Goal: Information Seeking & Learning: Learn about a topic

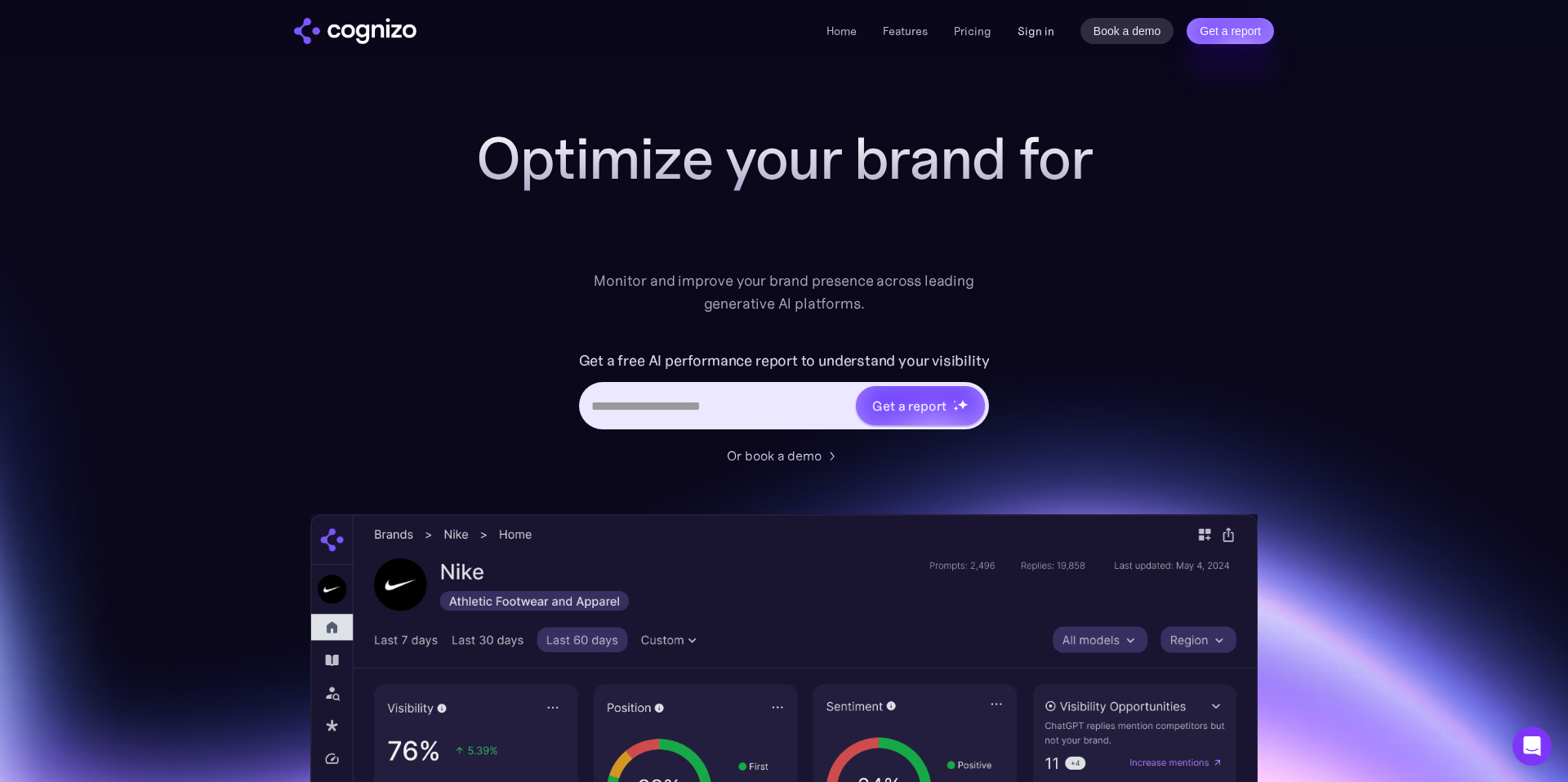
click at [1036, 35] on link "Sign in" at bounding box center [1035, 31] width 37 height 20
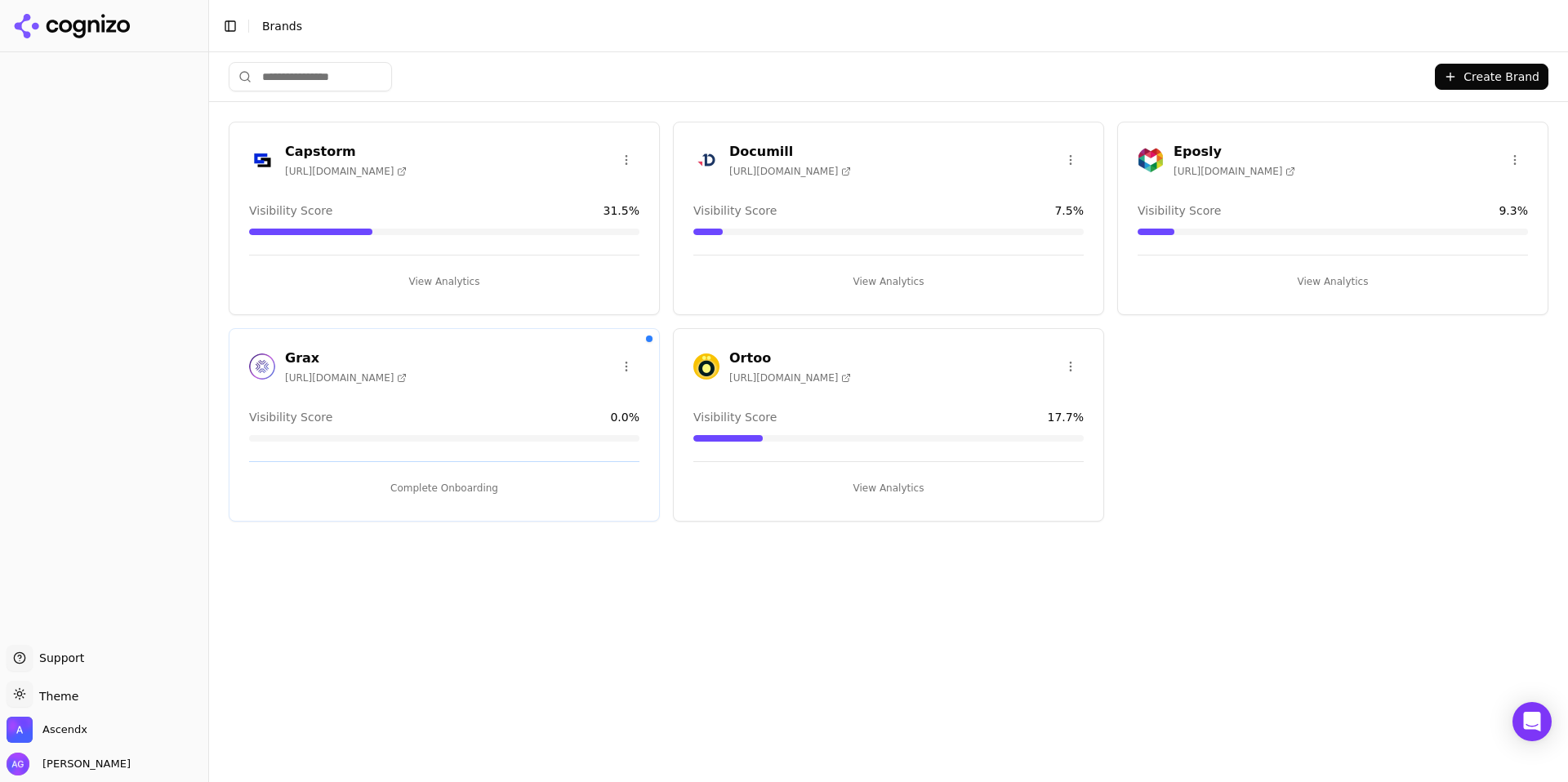
click at [446, 274] on button "View Analytics" at bounding box center [444, 282] width 390 height 26
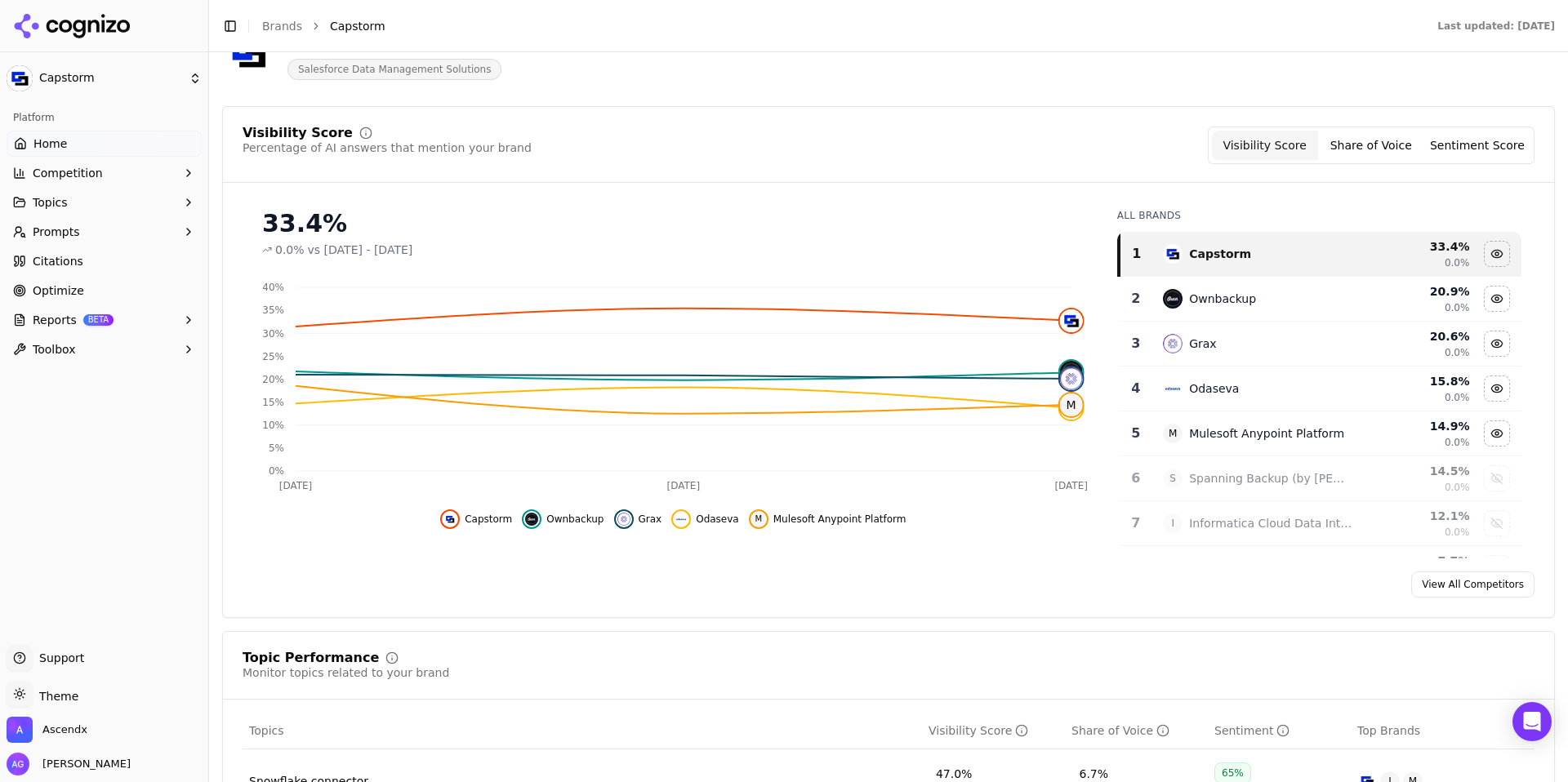
click at [1381, 146] on button "Share of Voice" at bounding box center [1371, 145] width 106 height 29
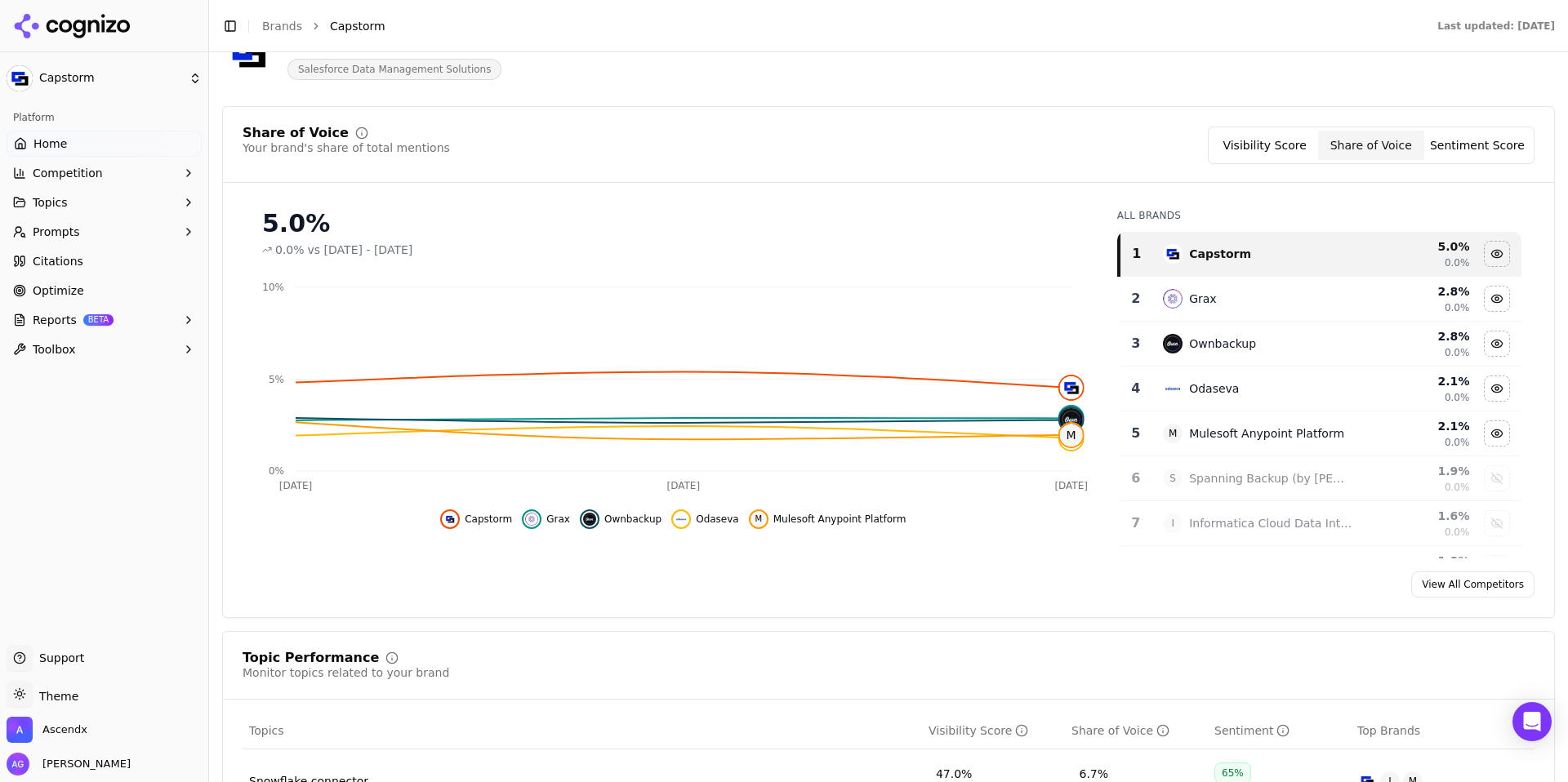
click at [1459, 154] on button "Sentiment Score" at bounding box center [1477, 145] width 106 height 29
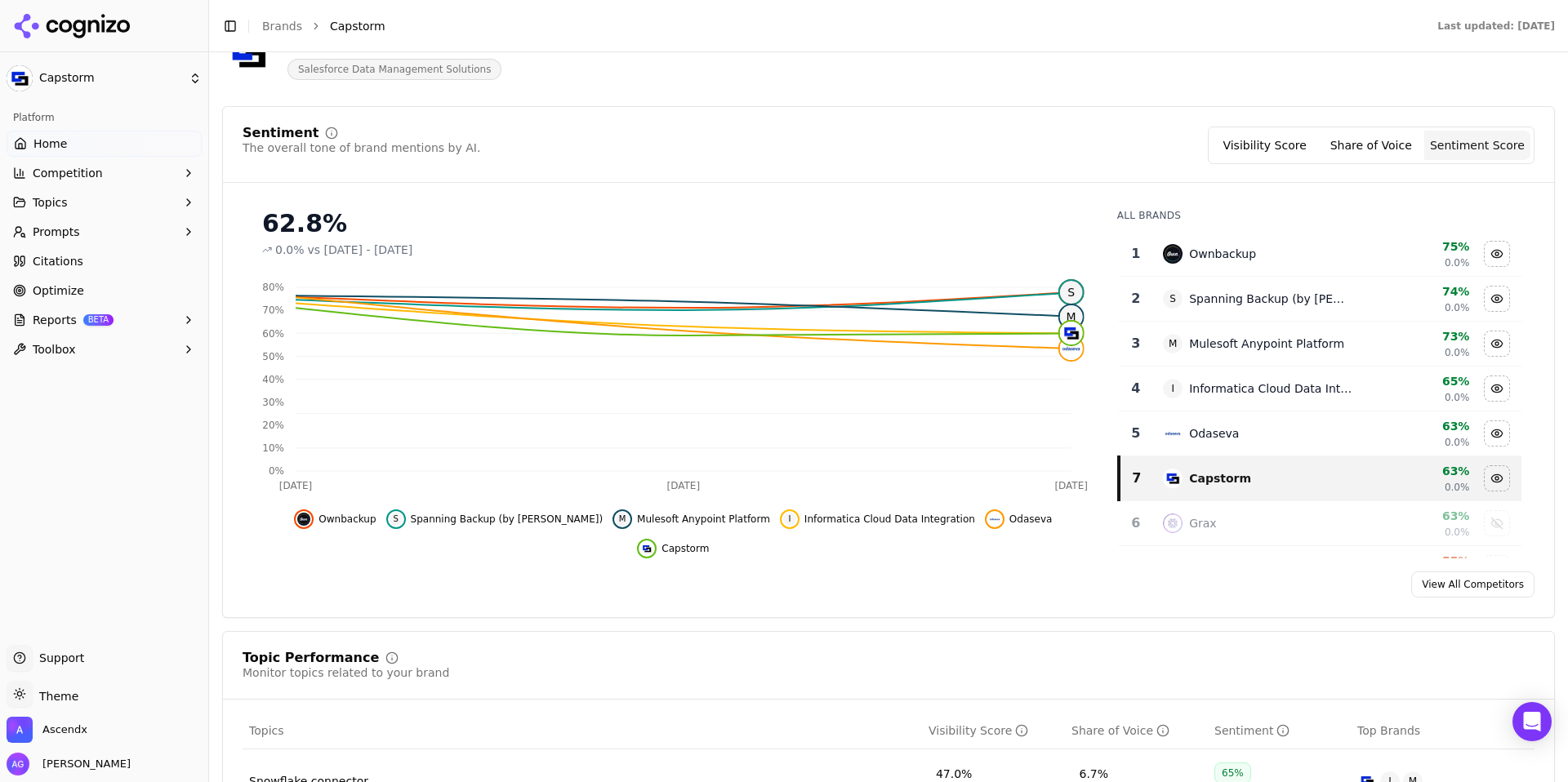
click at [1276, 143] on button "Visibility Score" at bounding box center [1264, 145] width 106 height 29
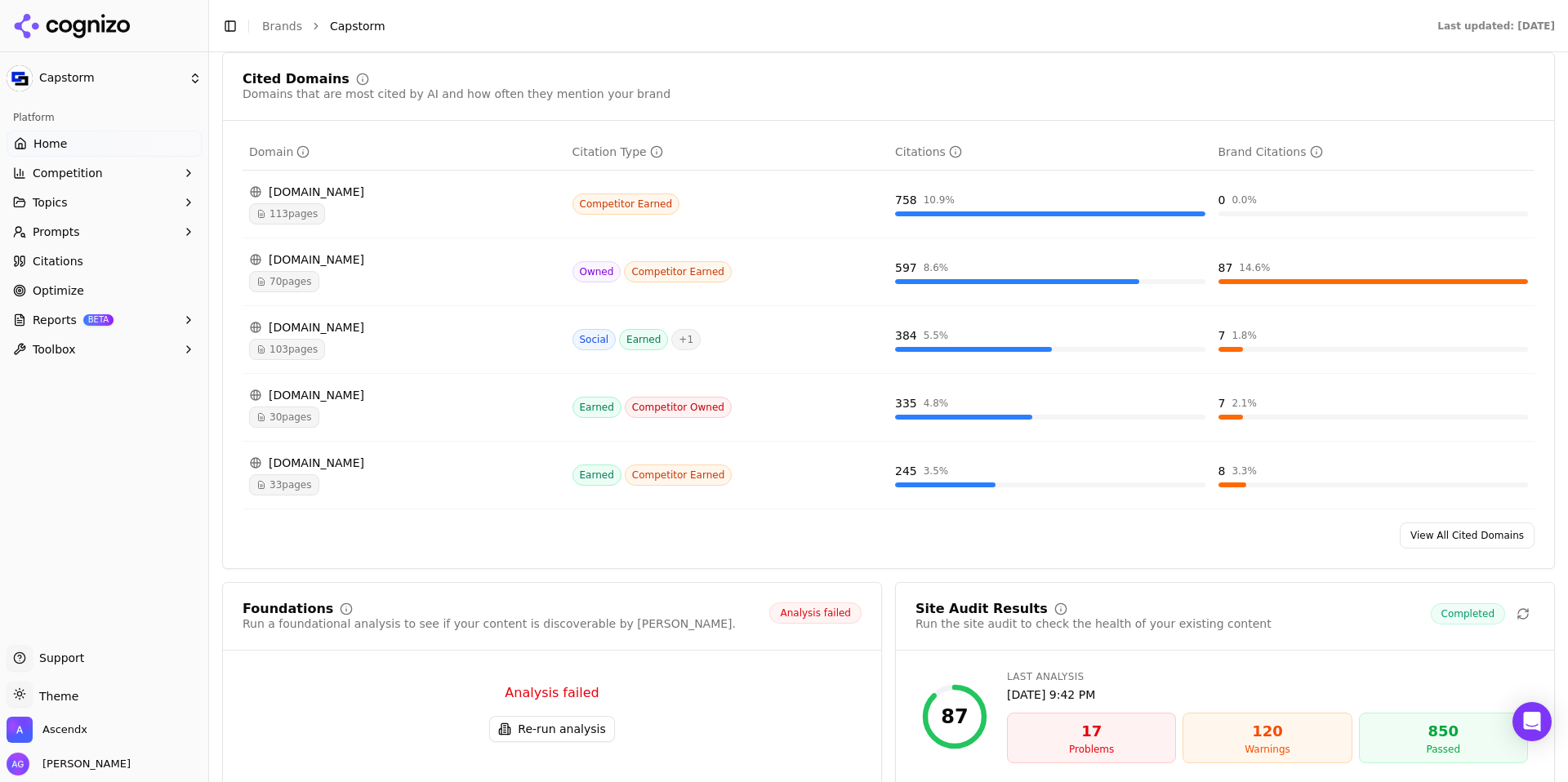
scroll to position [1735, 0]
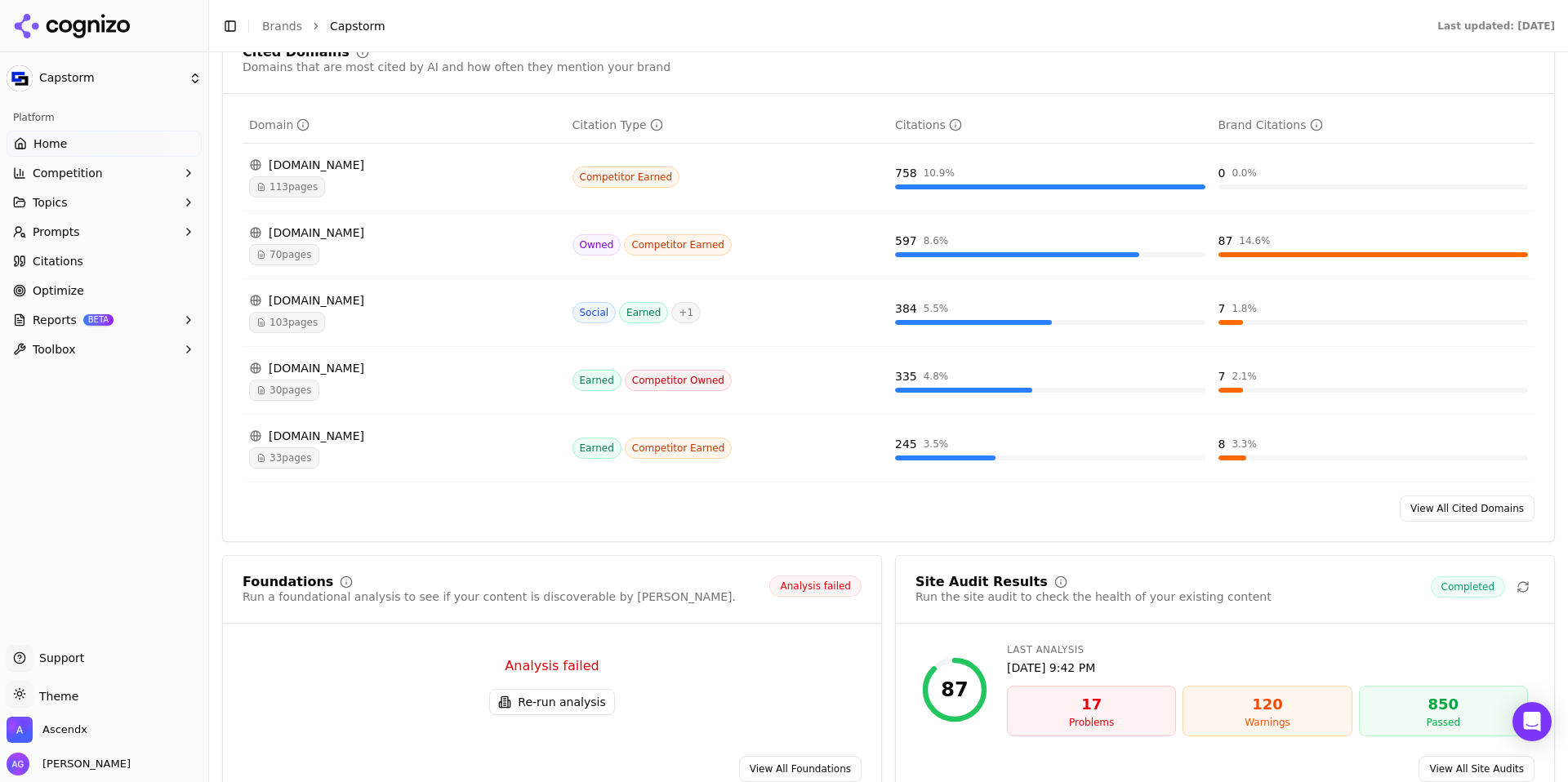
click at [295, 261] on span "70 pages" at bounding box center [284, 255] width 71 height 22
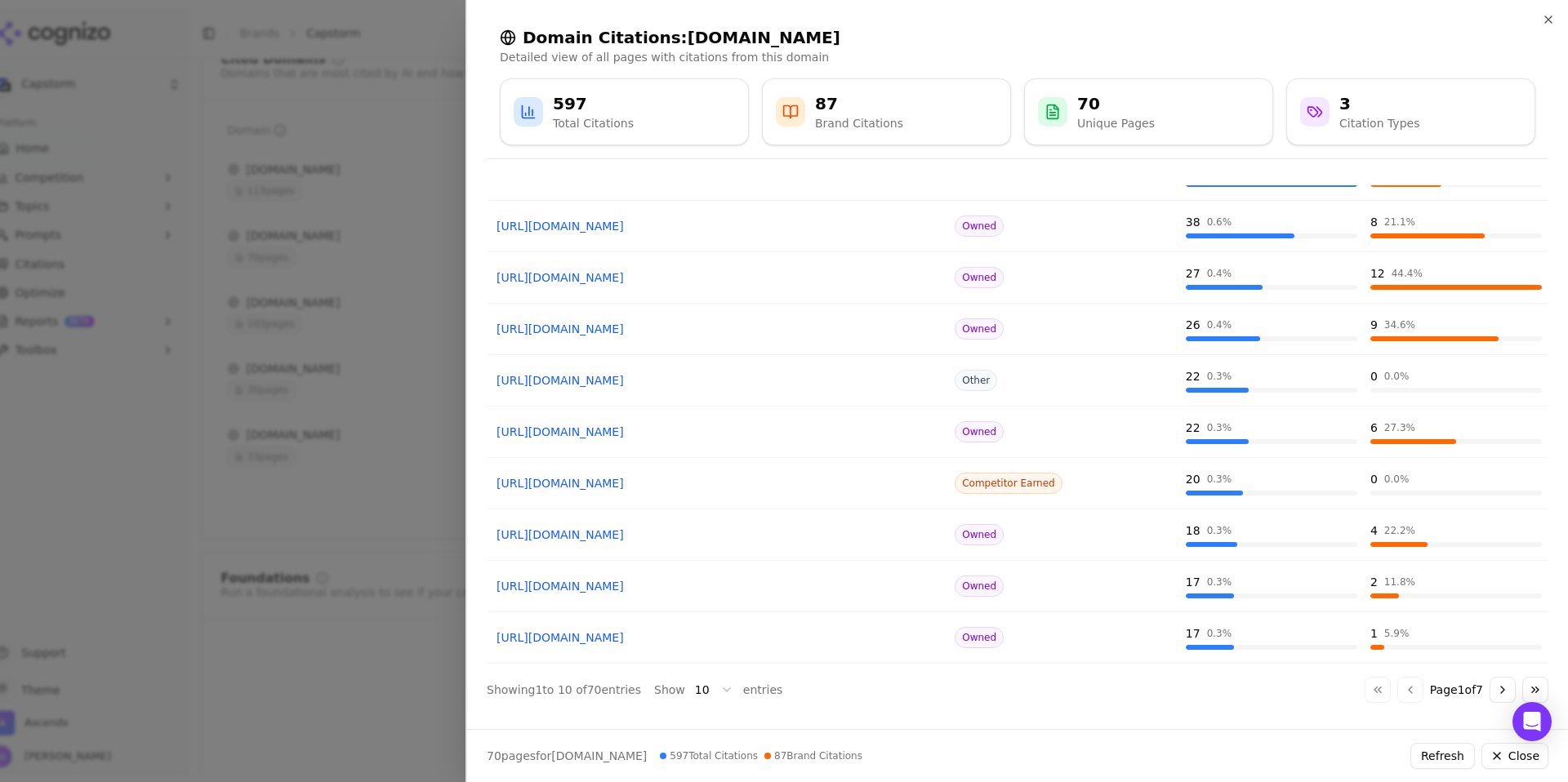
scroll to position [0, 0]
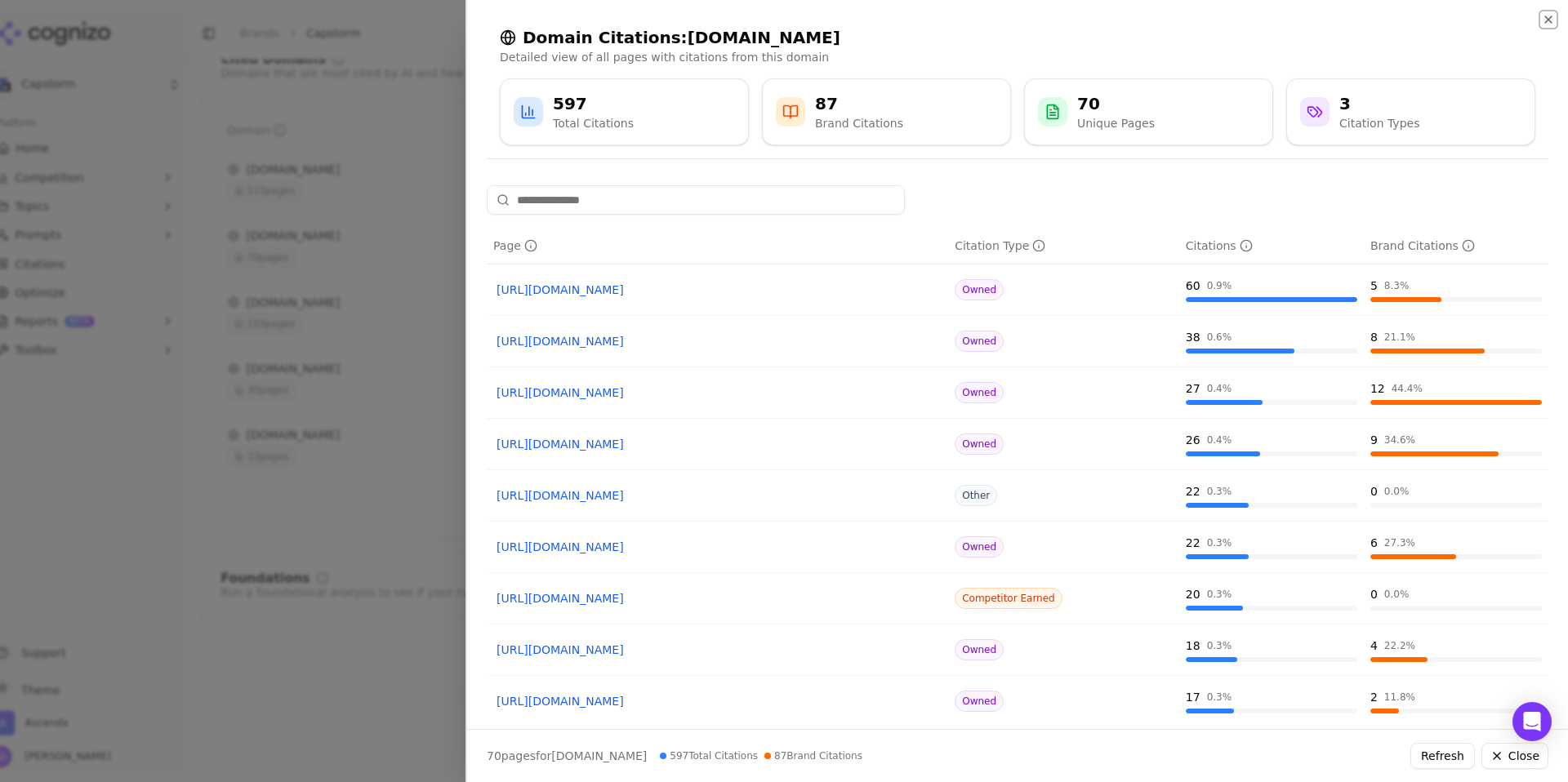
click at [1547, 23] on icon "button" at bounding box center [1548, 20] width 13 height 13
